Goal: Task Accomplishment & Management: Use online tool/utility

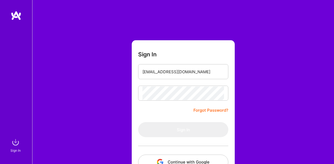
scroll to position [19, 0]
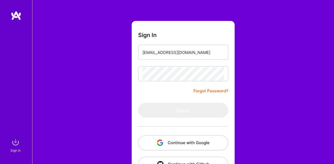
click at [200, 139] on button "Continue with Google" at bounding box center [183, 142] width 90 height 15
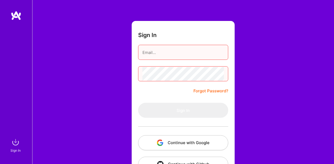
click at [184, 50] on input "email" at bounding box center [184, 53] width 82 height 14
type input "[EMAIL_ADDRESS][DOMAIN_NAME]"
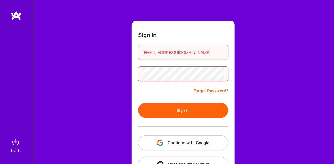
click at [178, 106] on button "Sign In" at bounding box center [183, 110] width 90 height 15
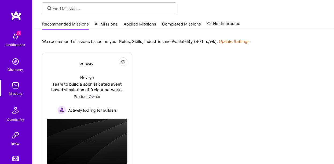
scroll to position [38, 0]
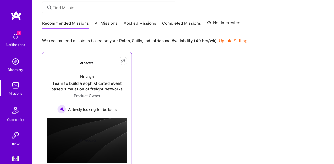
click at [118, 82] on div "Team to build a sophisticated event based simulation of freight networks" at bounding box center [87, 86] width 81 height 11
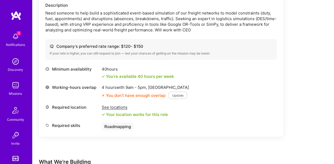
scroll to position [164, 0]
